Goal: Navigation & Orientation: Find specific page/section

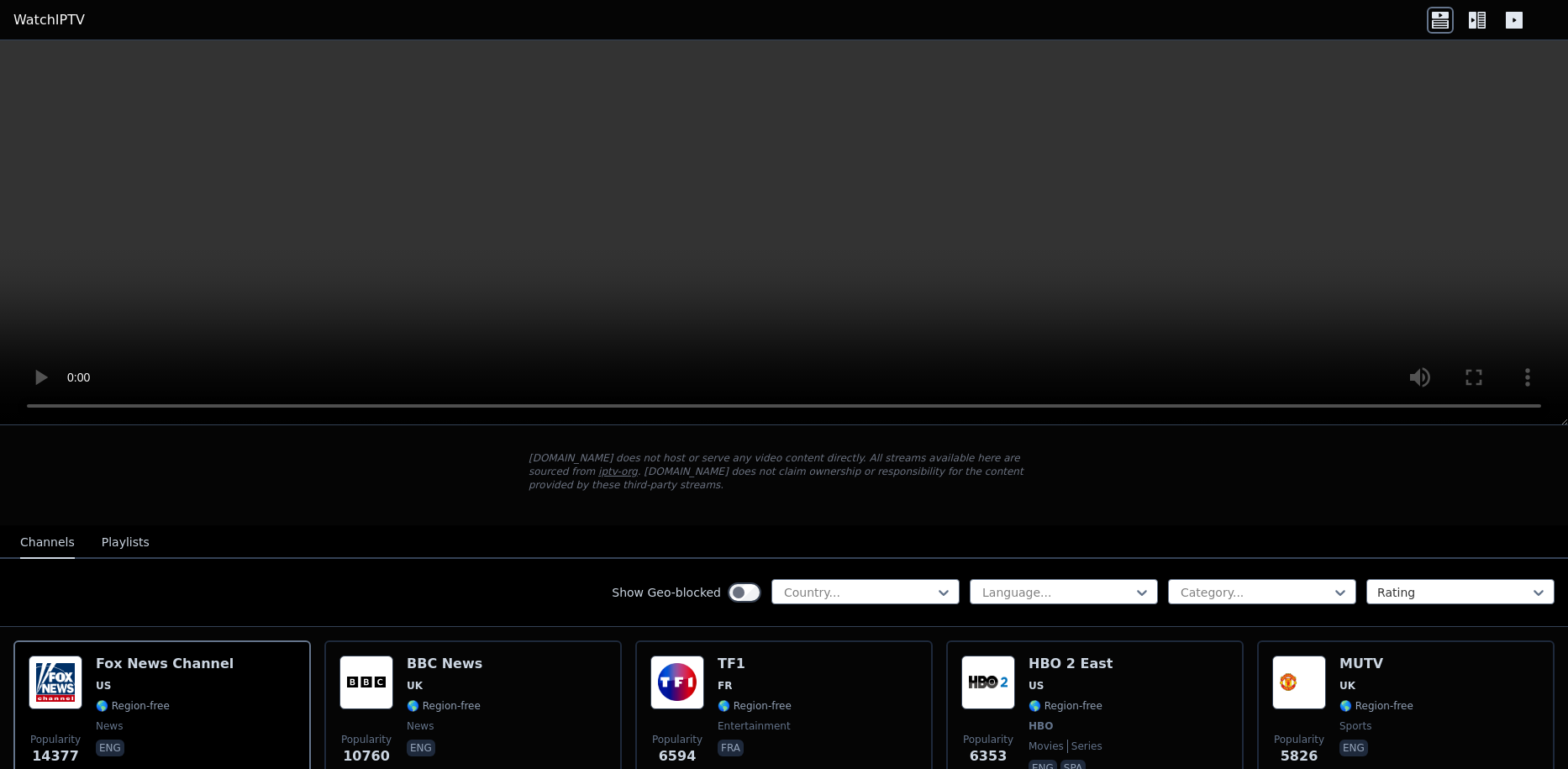
scroll to position [168, 0]
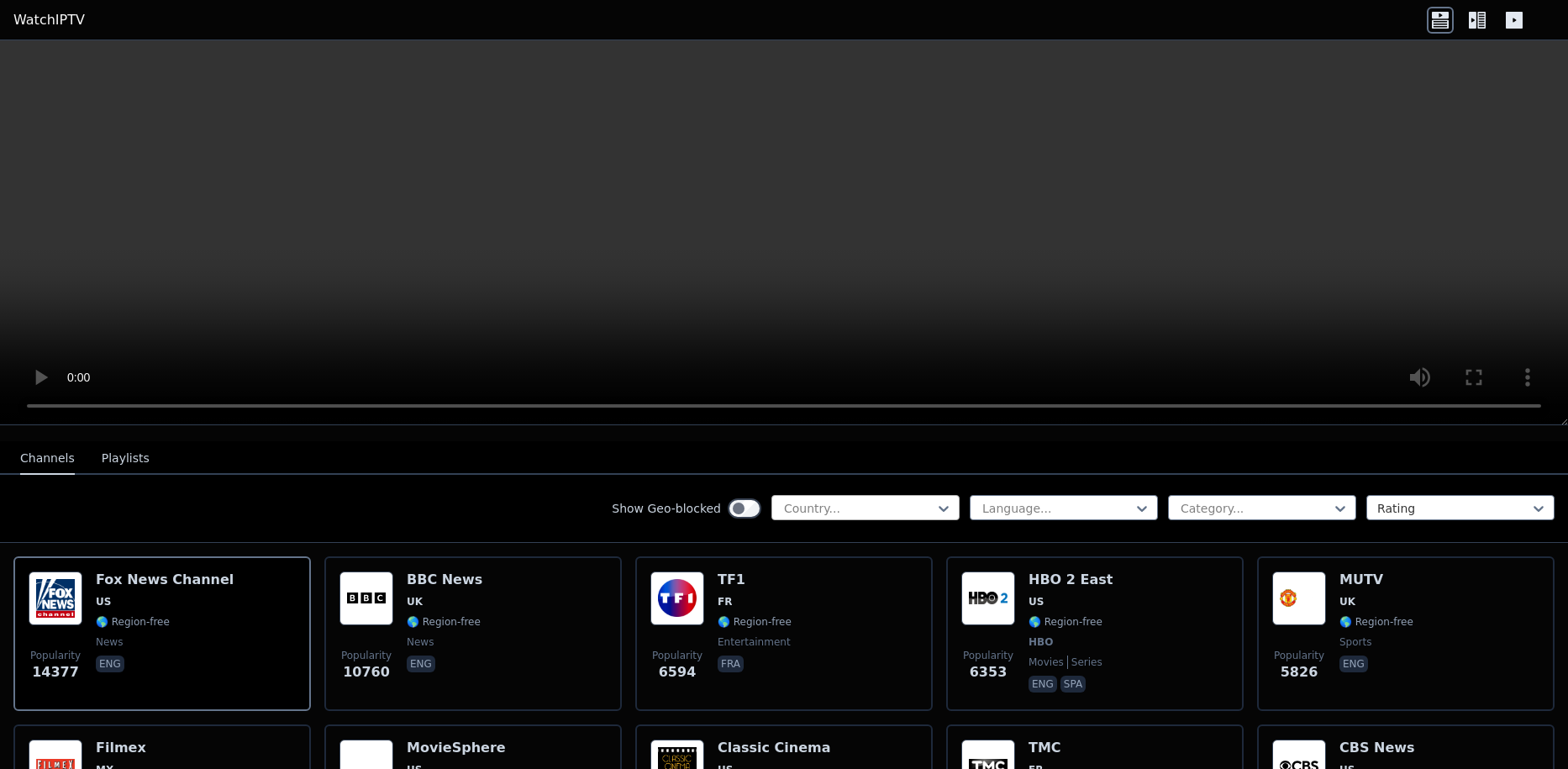
click at [856, 500] on div at bounding box center [858, 508] width 153 height 17
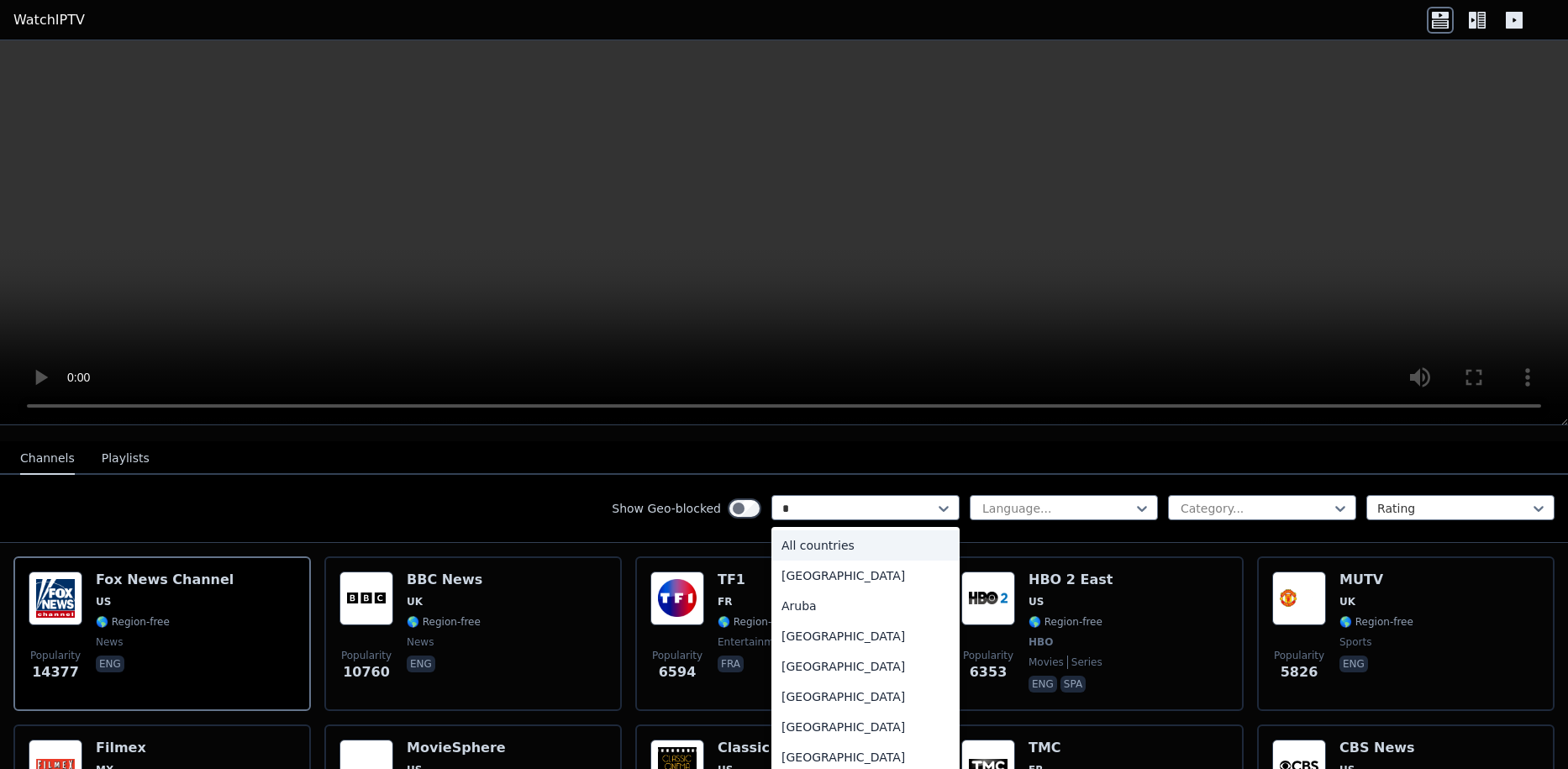
type input "**"
click at [829, 742] on div "[GEOGRAPHIC_DATA]" at bounding box center [865, 757] width 188 height 30
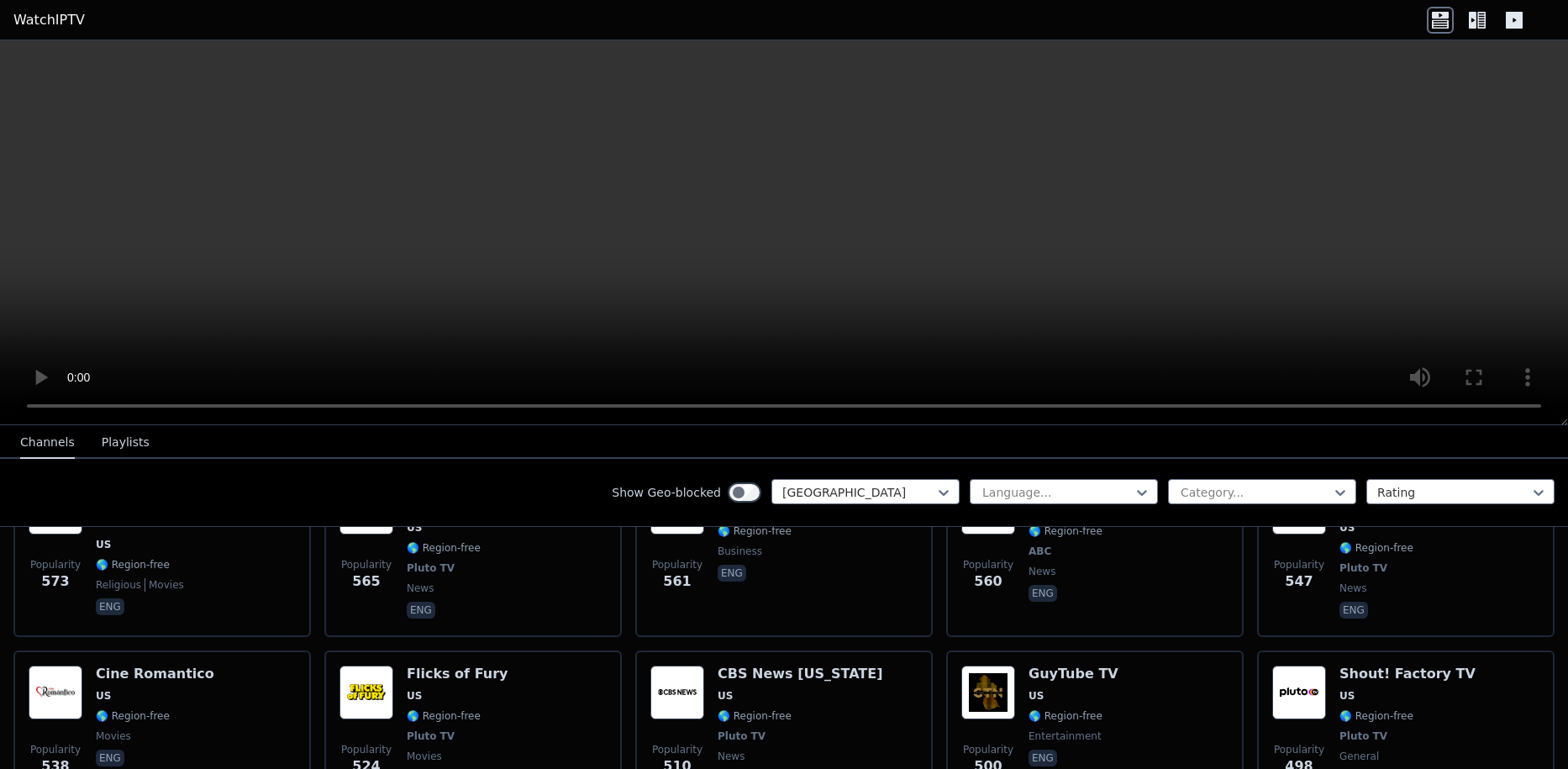
scroll to position [1849, 0]
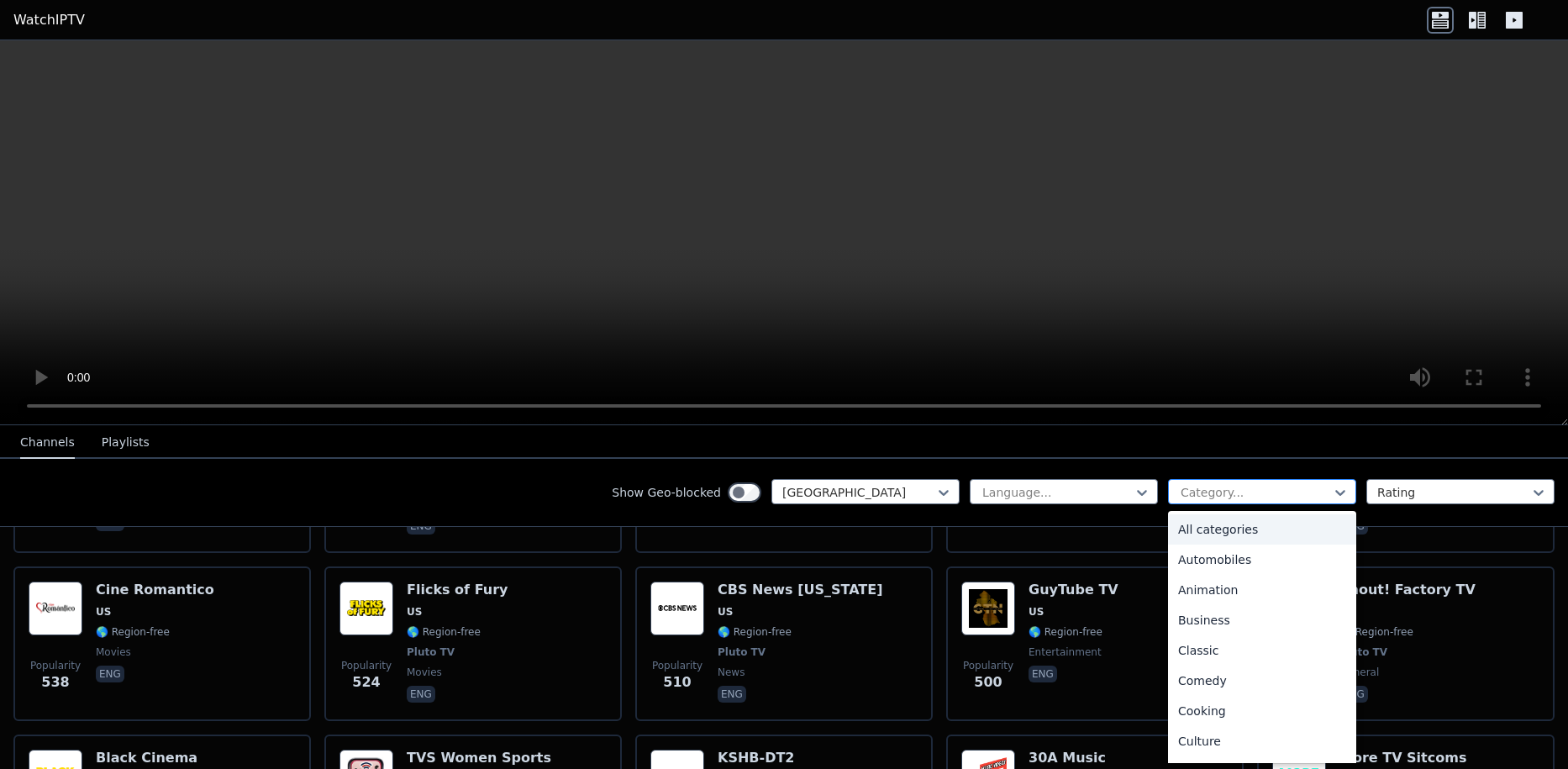
click at [1309, 496] on div at bounding box center [1254, 492] width 153 height 17
click at [1200, 677] on div "Sports" at bounding box center [1261, 684] width 188 height 30
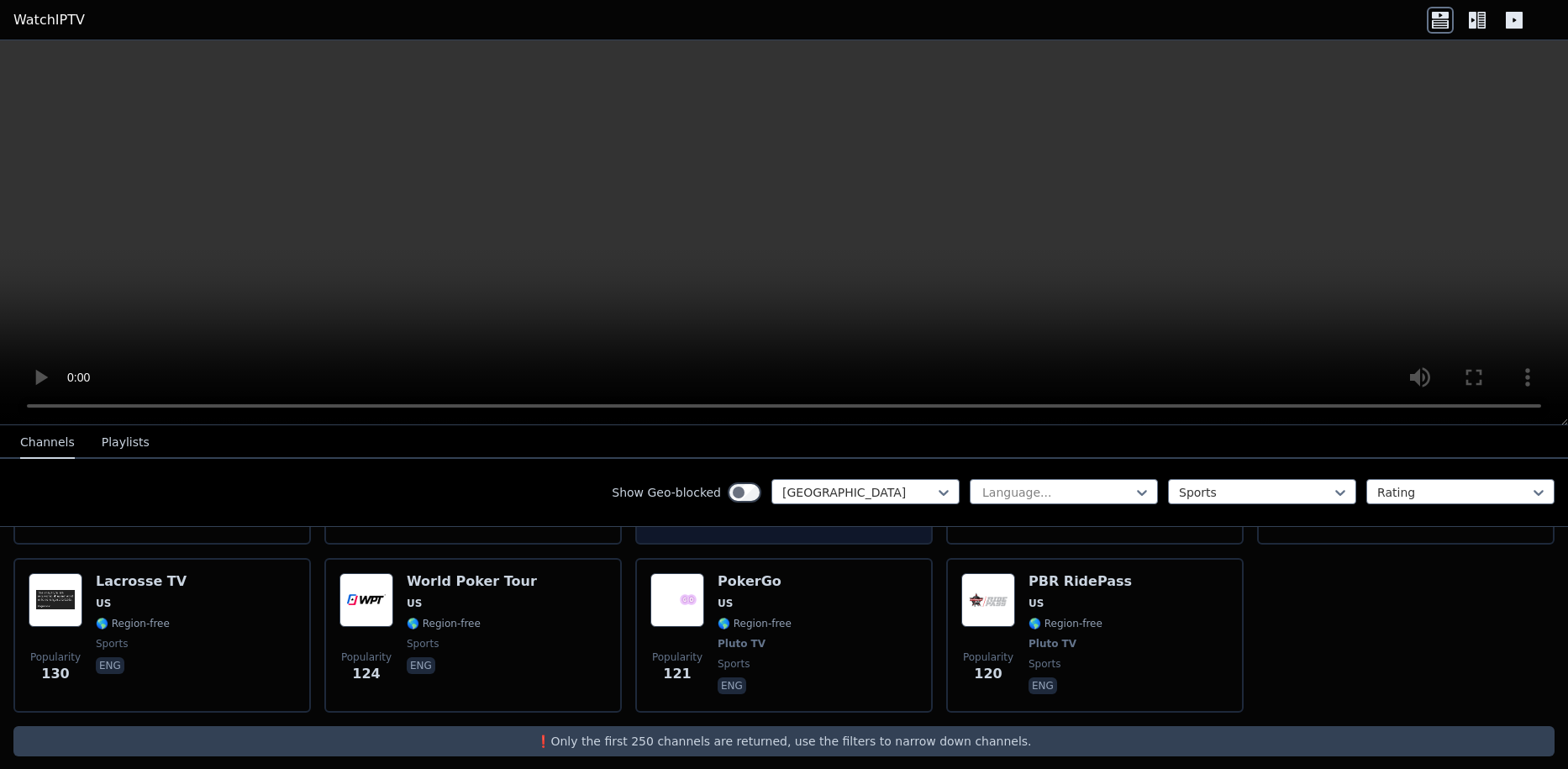
scroll to position [664, 0]
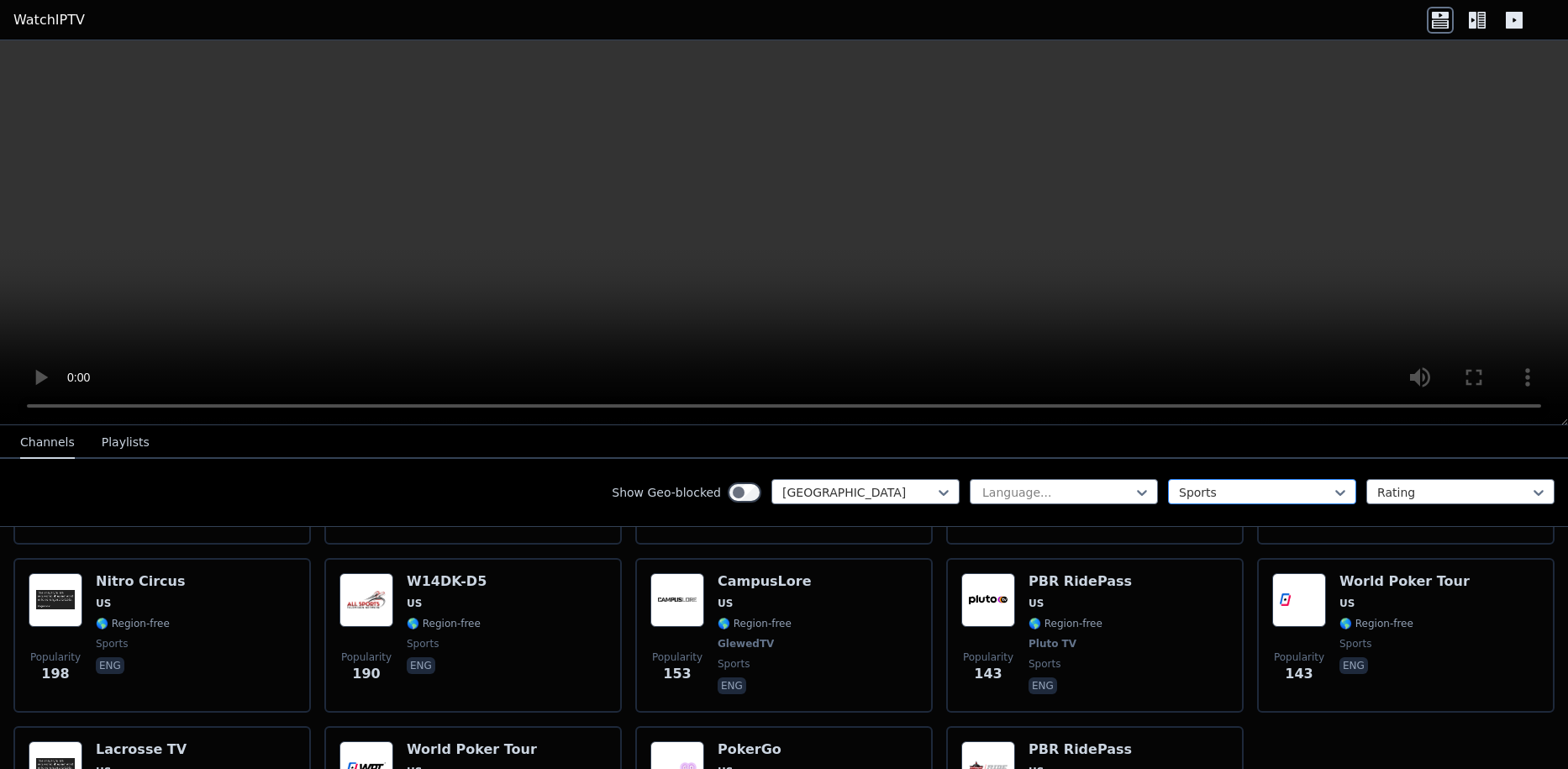
click at [1206, 491] on div at bounding box center [1254, 492] width 153 height 17
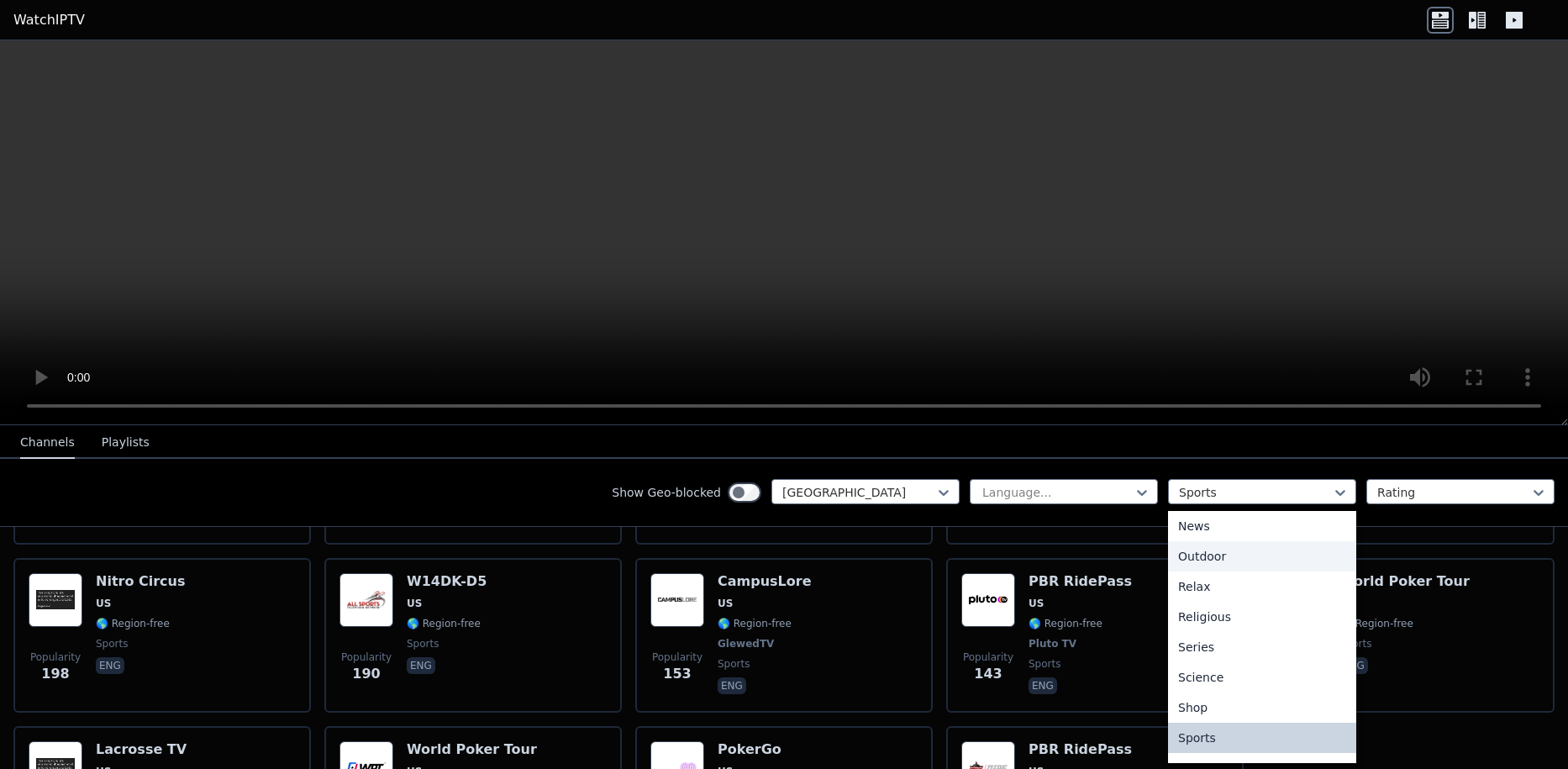
scroll to position [0, 0]
click at [1207, 530] on div "All categories" at bounding box center [1261, 530] width 188 height 30
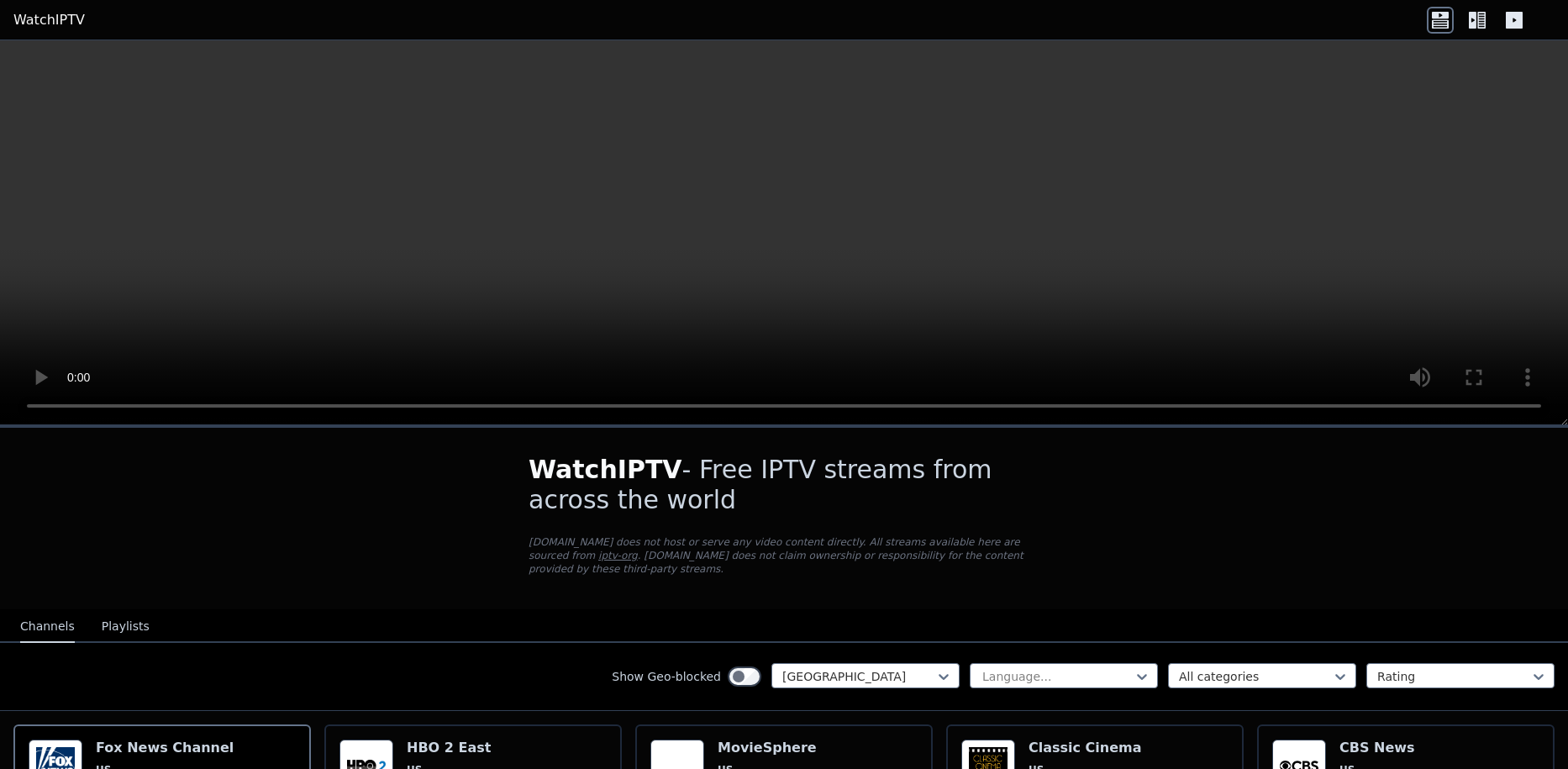
scroll to position [300, 0]
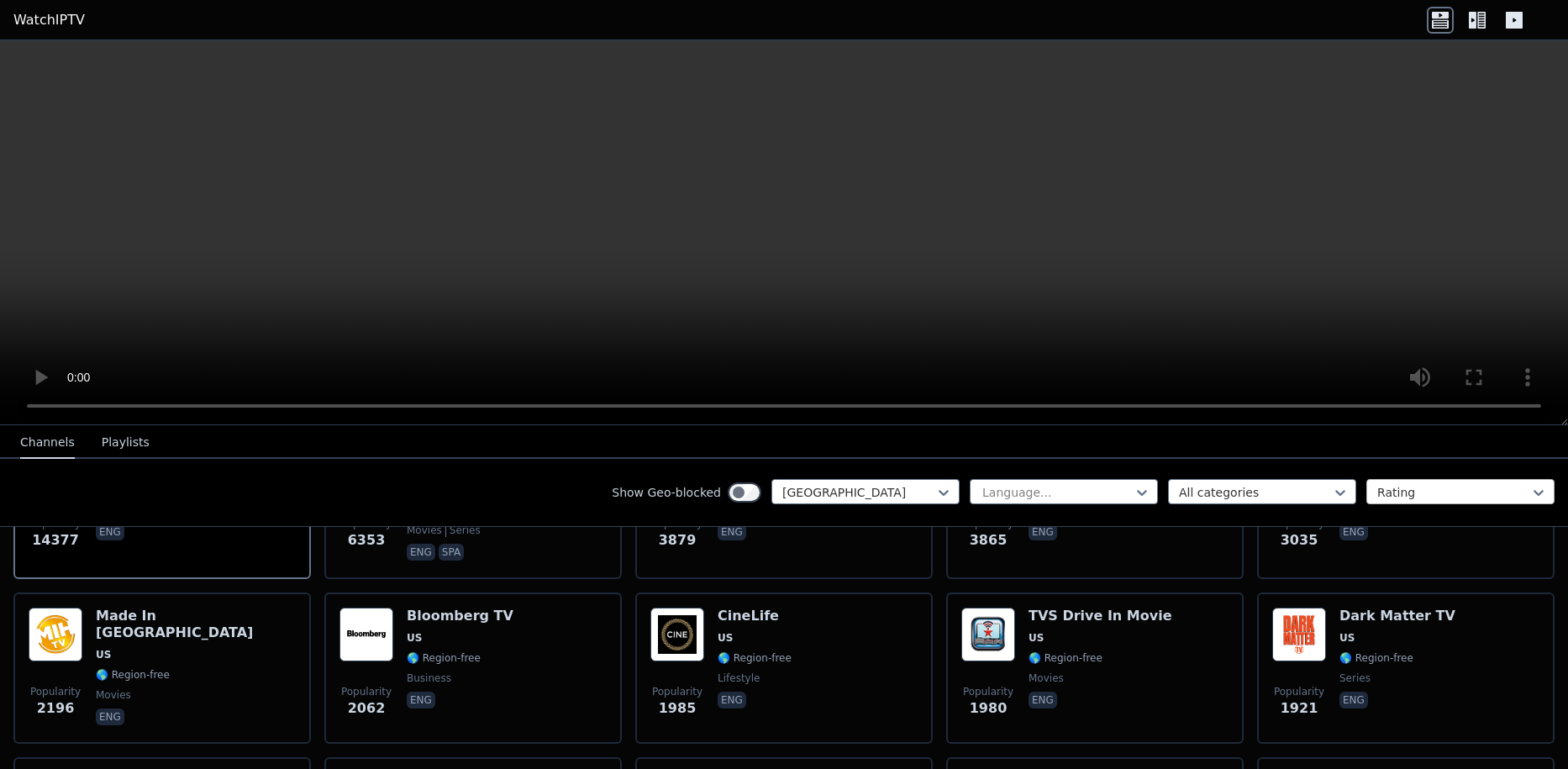
click at [1396, 496] on div at bounding box center [1453, 492] width 153 height 17
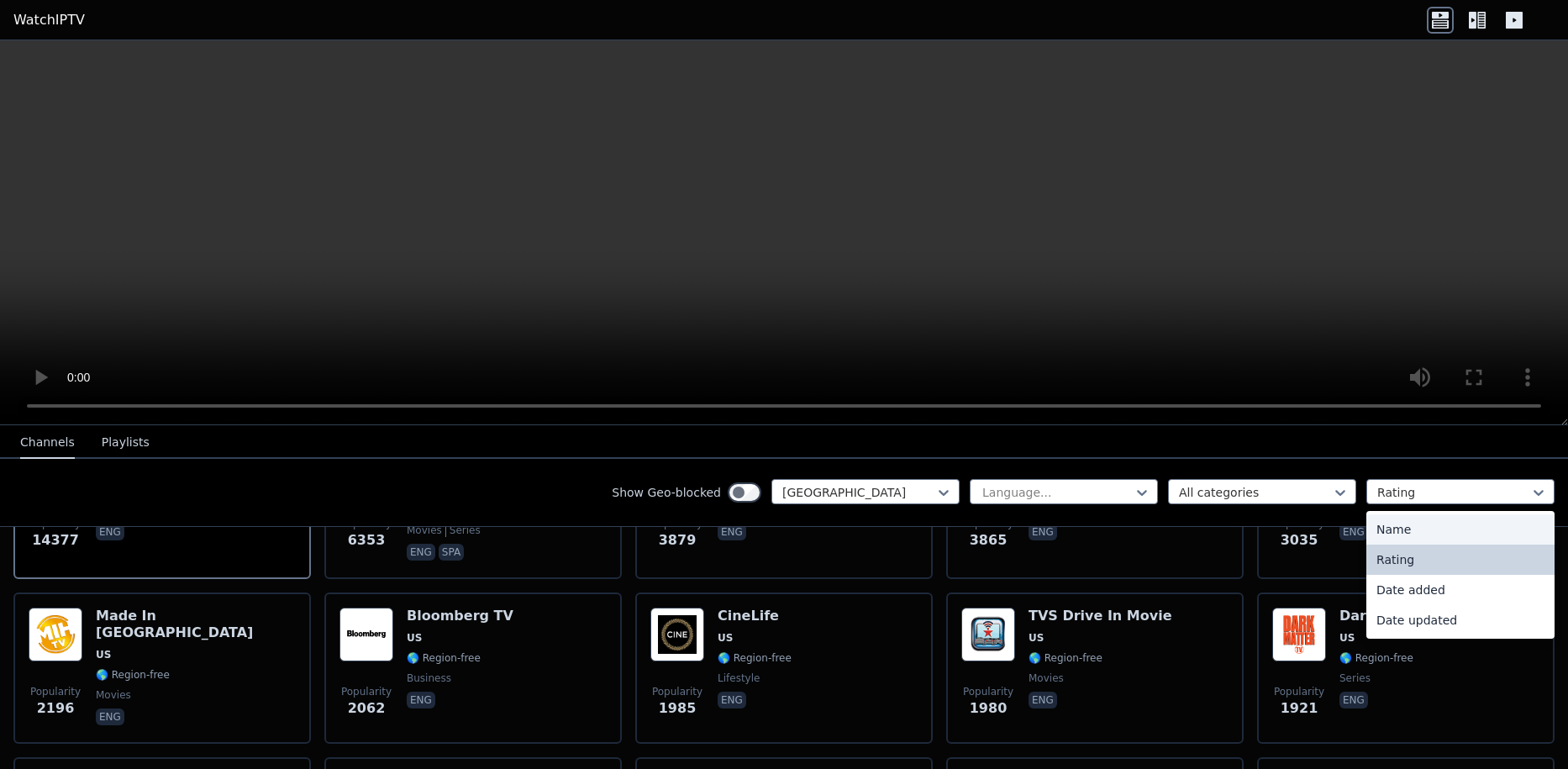
click at [1388, 528] on div "Name" at bounding box center [1460, 530] width 188 height 30
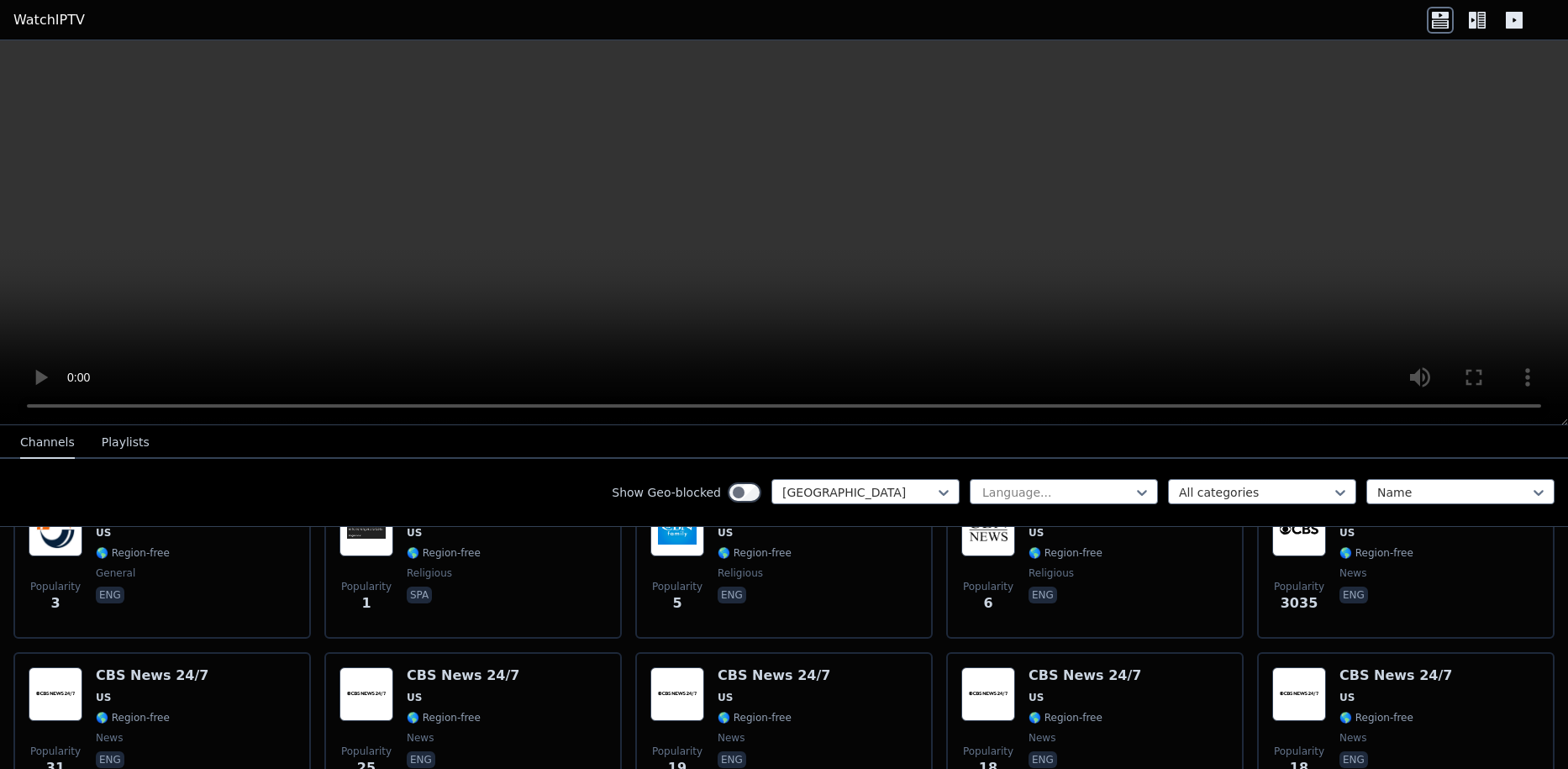
scroll to position [8358, 0]
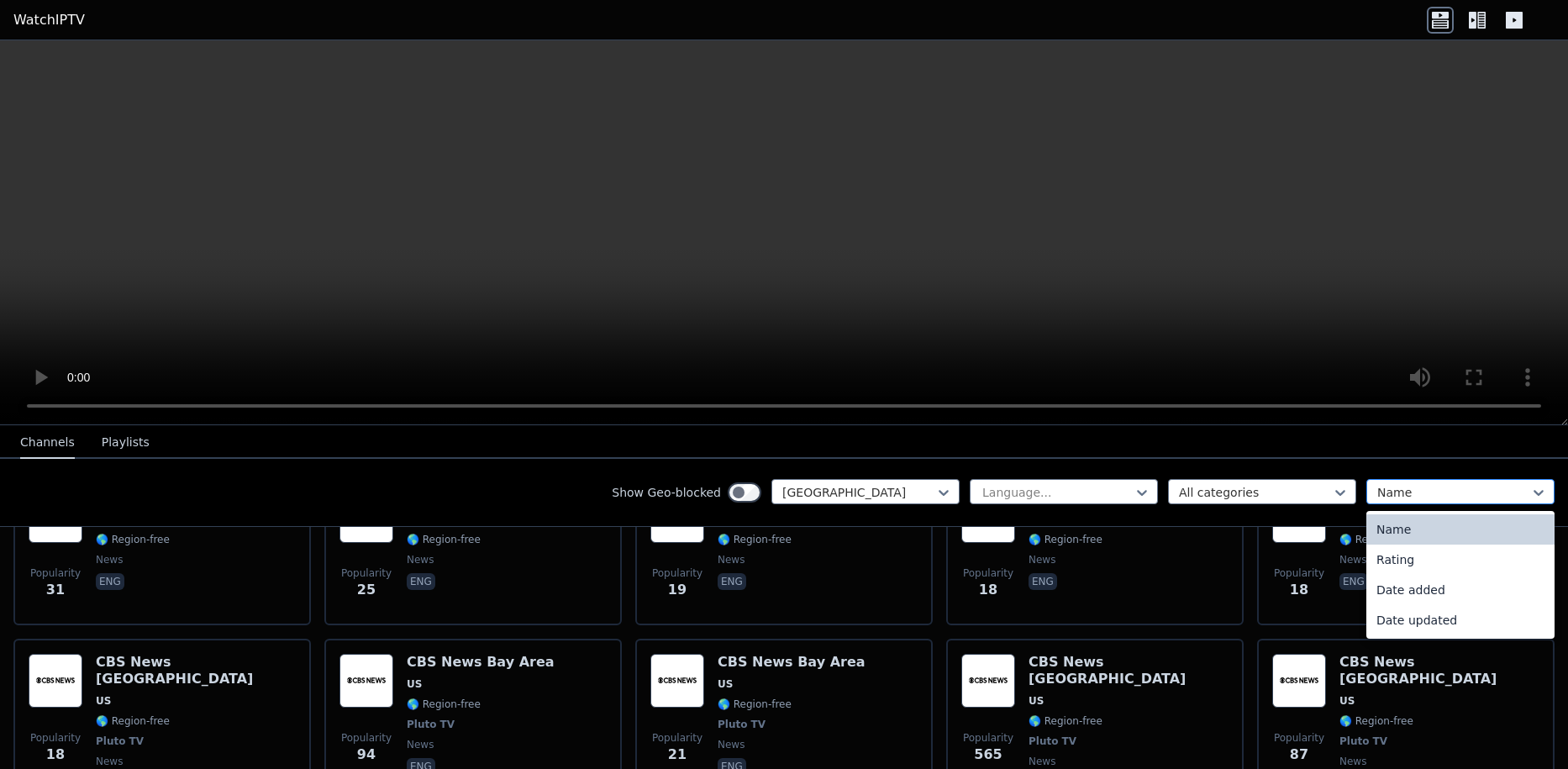
click at [1383, 491] on div at bounding box center [1453, 492] width 153 height 17
click at [1254, 499] on div at bounding box center [1254, 492] width 153 height 17
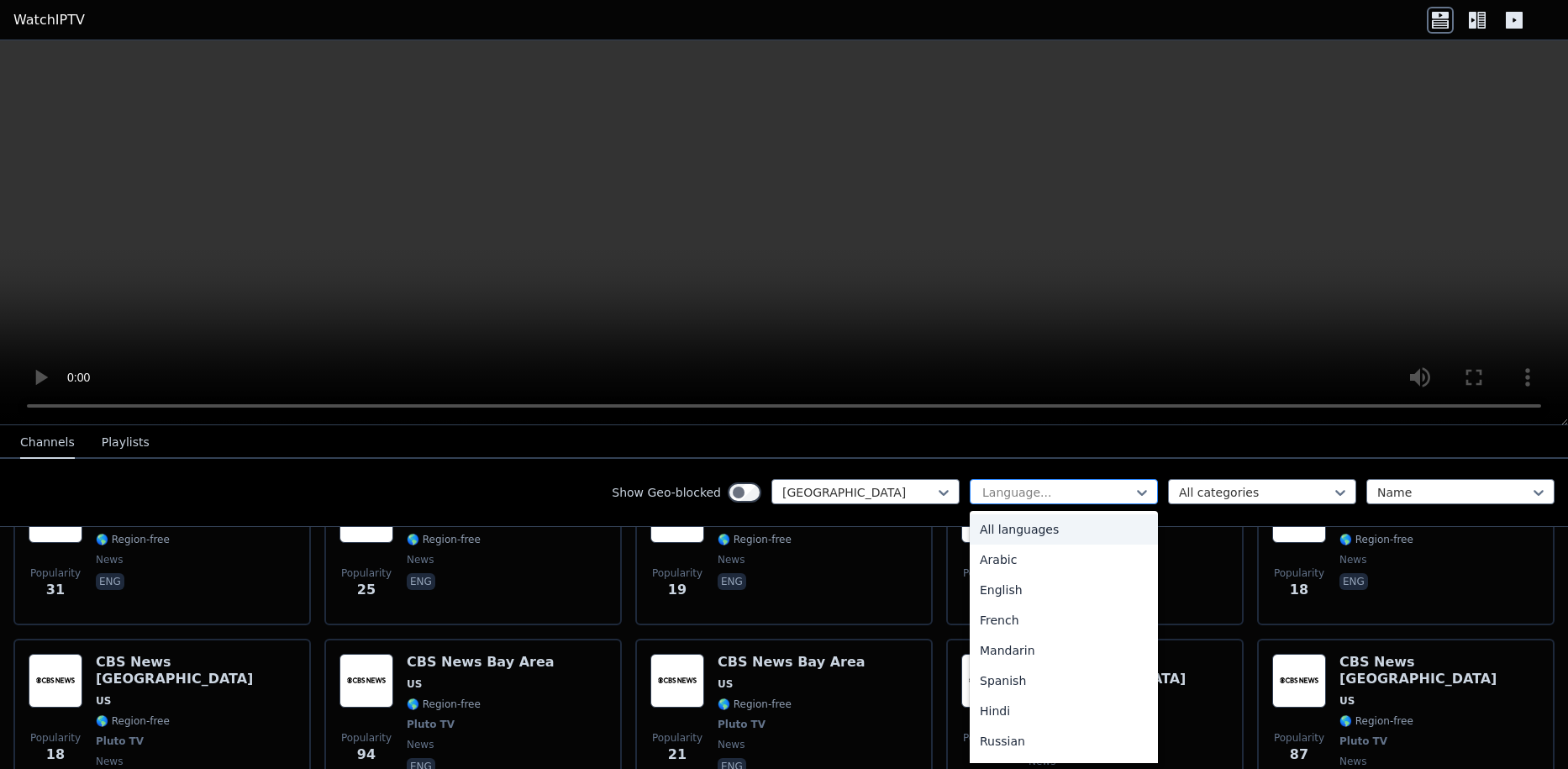
click at [1005, 498] on div at bounding box center [1056, 492] width 153 height 17
click at [1016, 596] on div "English" at bounding box center [1063, 590] width 188 height 30
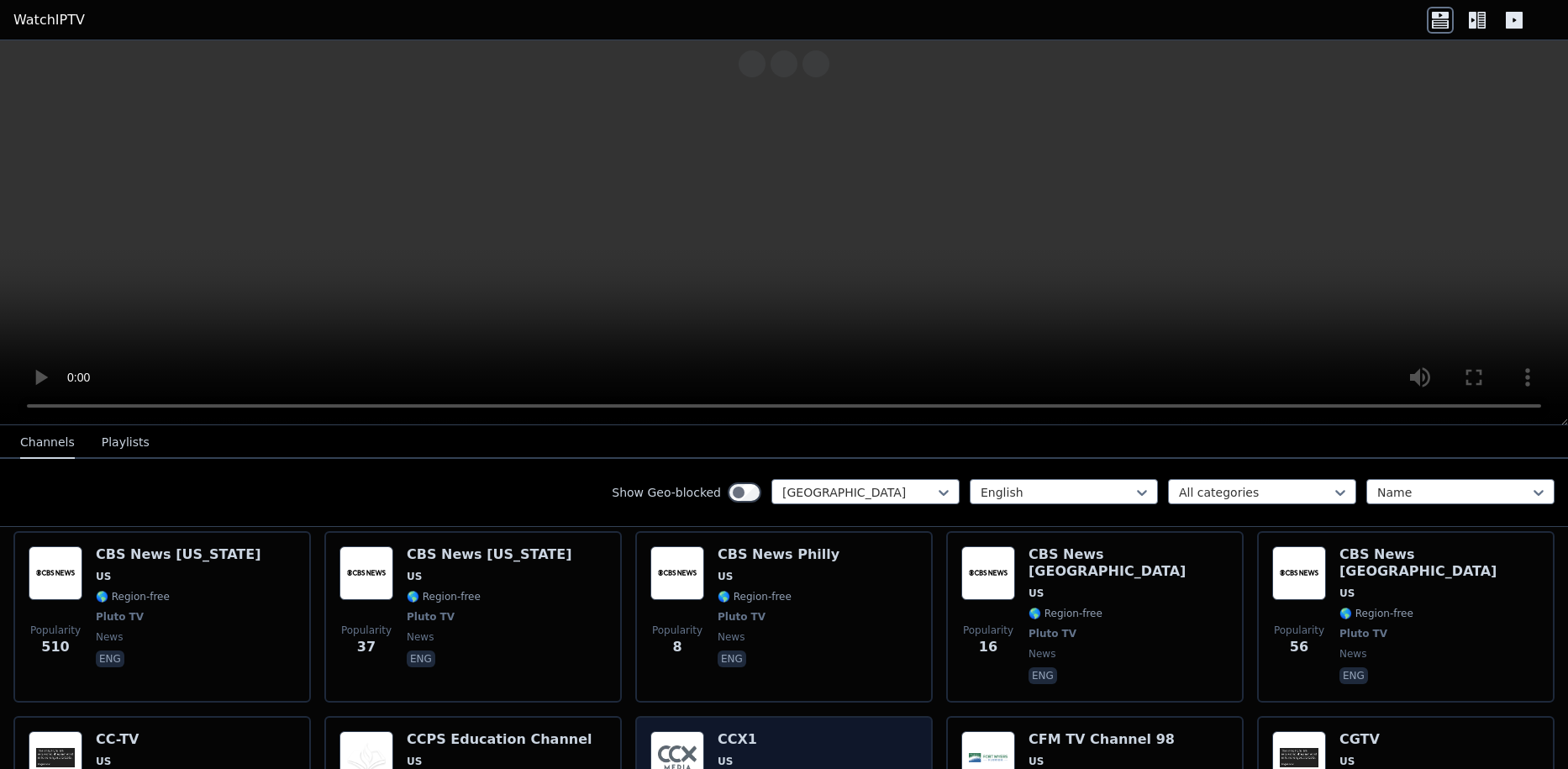
scroll to position [8378, 0]
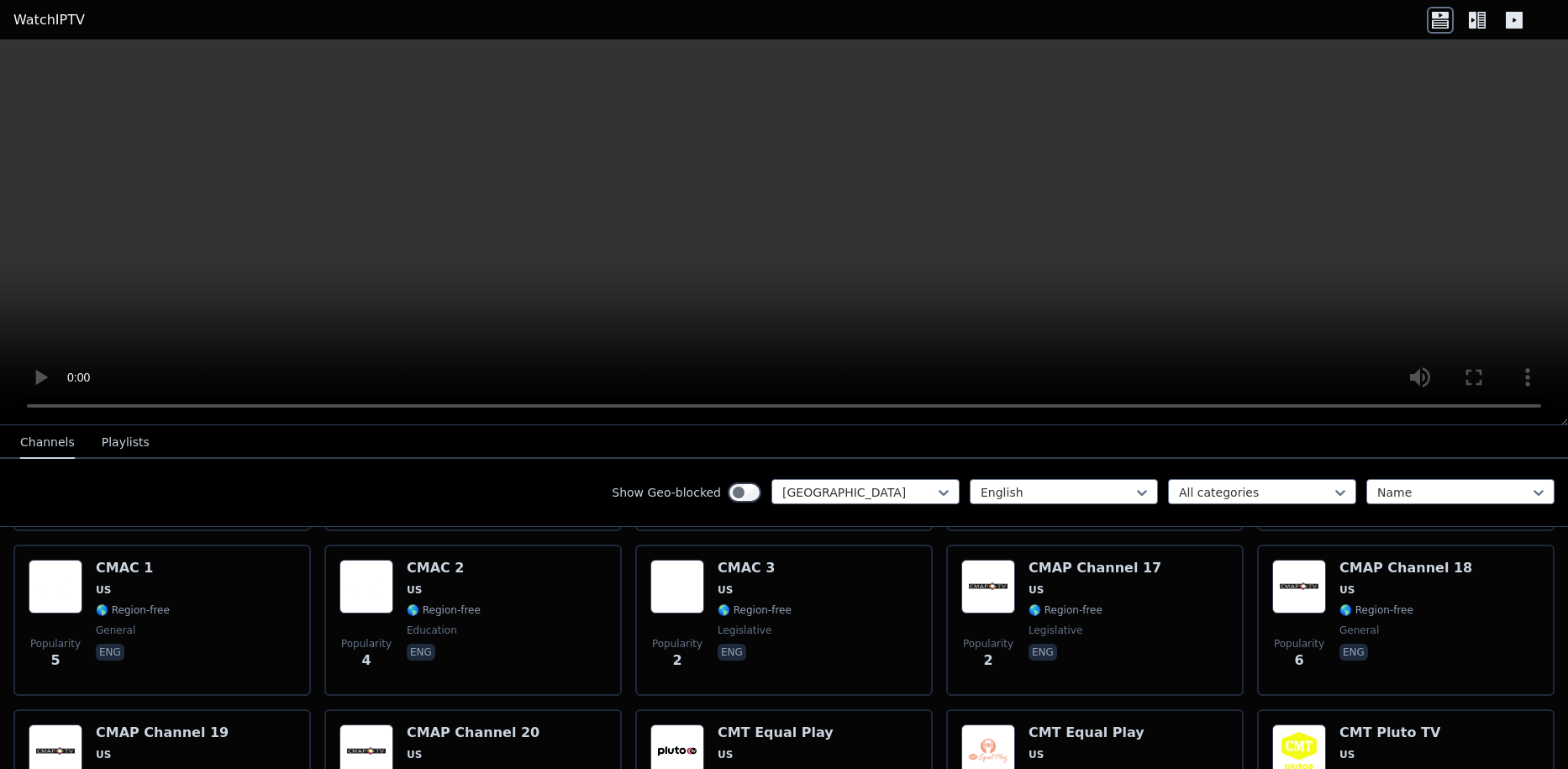
click at [113, 444] on button "Playlists" at bounding box center [126, 443] width 48 height 32
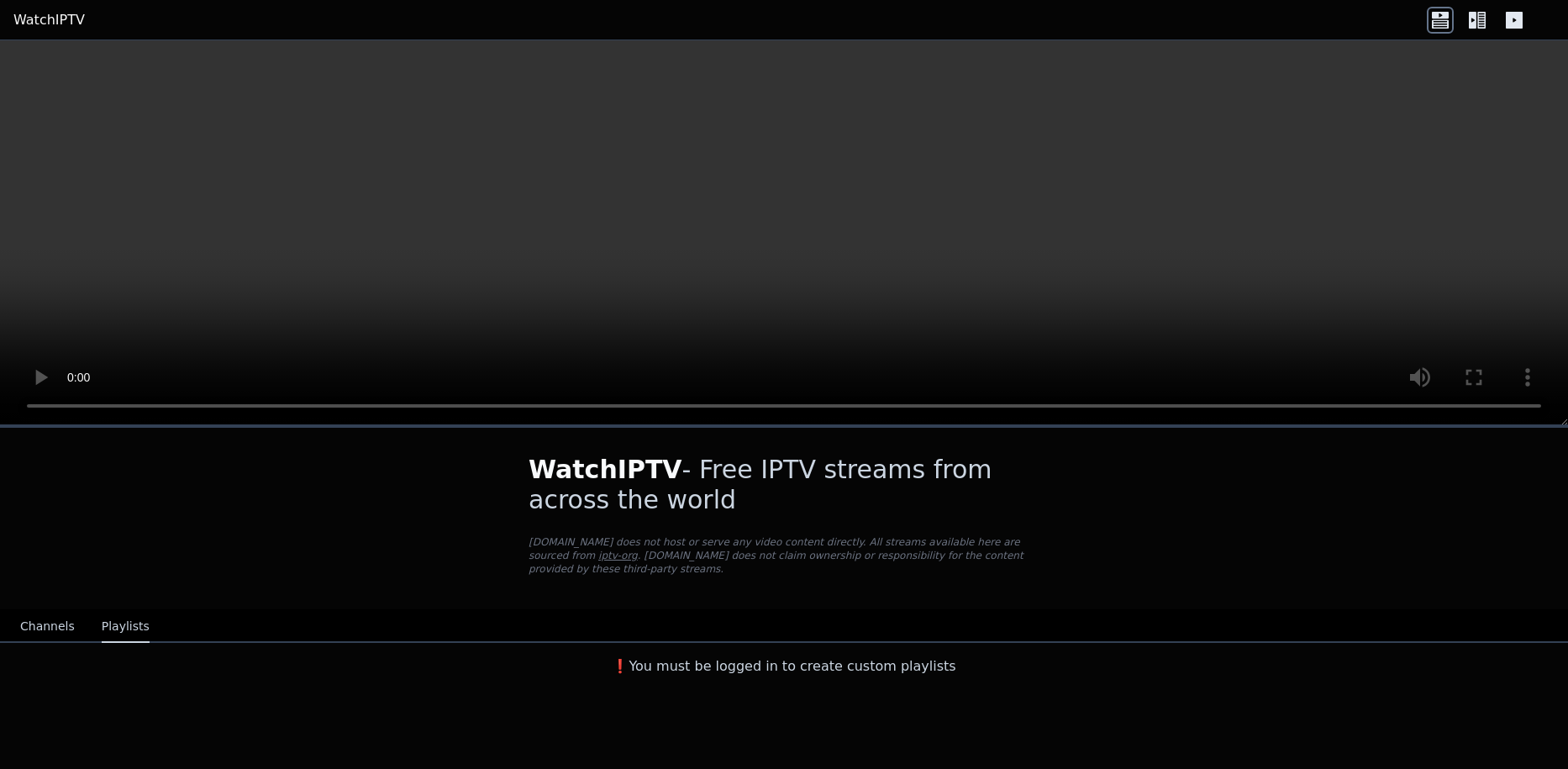
click at [46, 619] on button "Channels" at bounding box center [47, 627] width 55 height 32
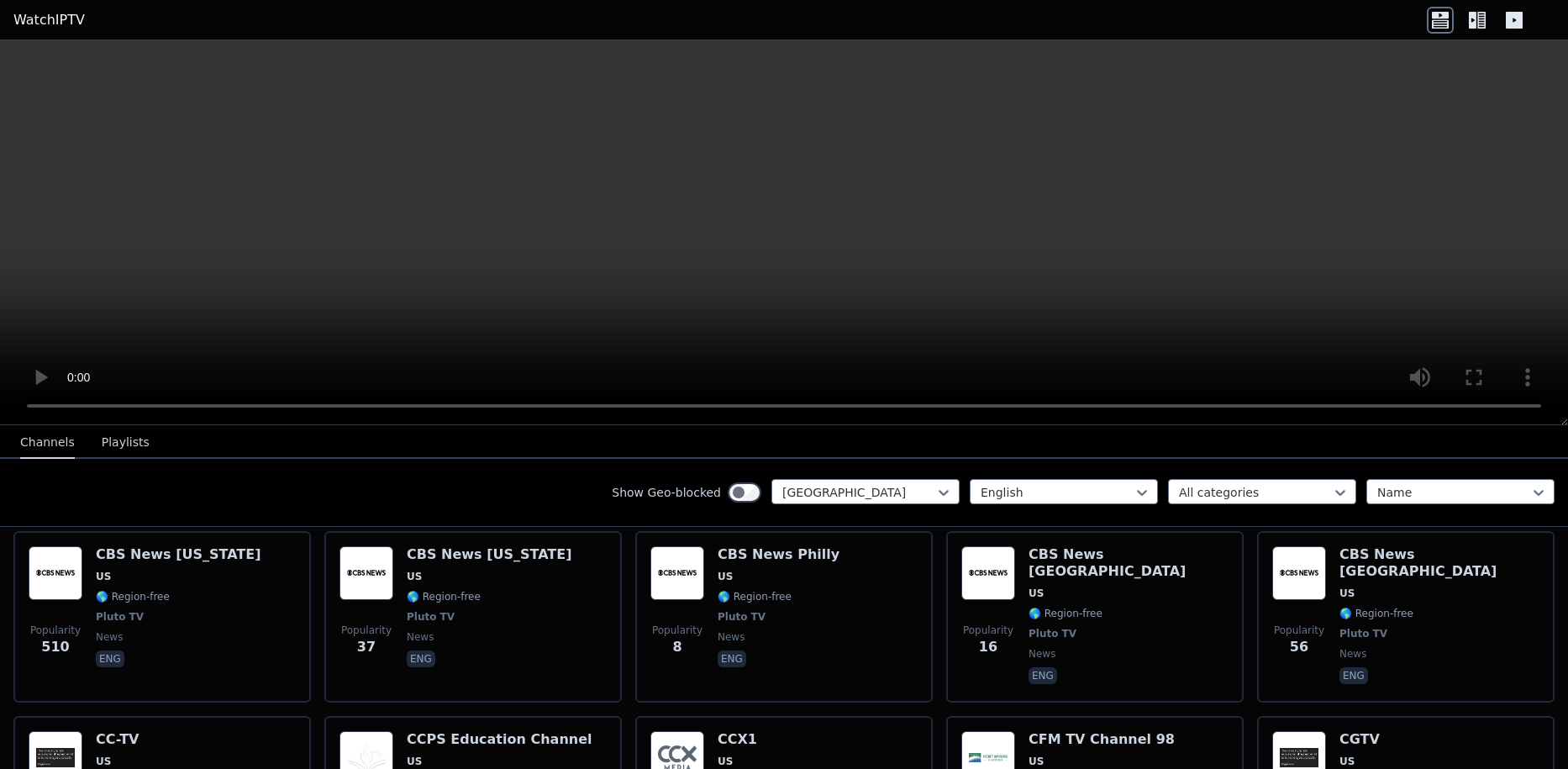
scroll to position [7958, 0]
